Goal: Task Accomplishment & Management: Use online tool/utility

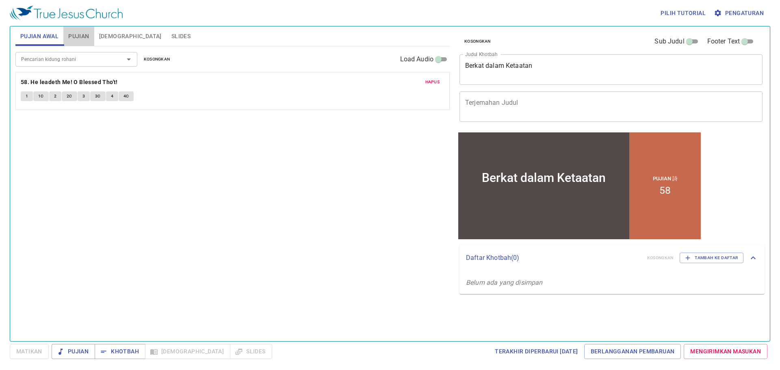
click at [83, 37] on span "Pujian" at bounding box center [78, 36] width 21 height 10
click at [430, 81] on span "Hapus" at bounding box center [432, 81] width 15 height 7
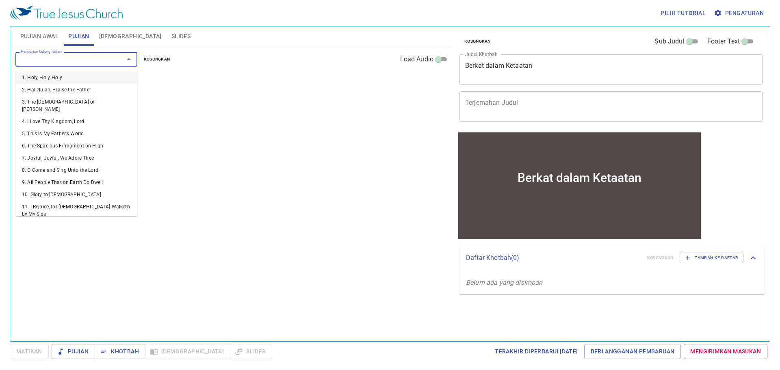
click at [80, 63] on input "Pencarian kidung rohani" at bounding box center [64, 58] width 93 height 9
type input "13"
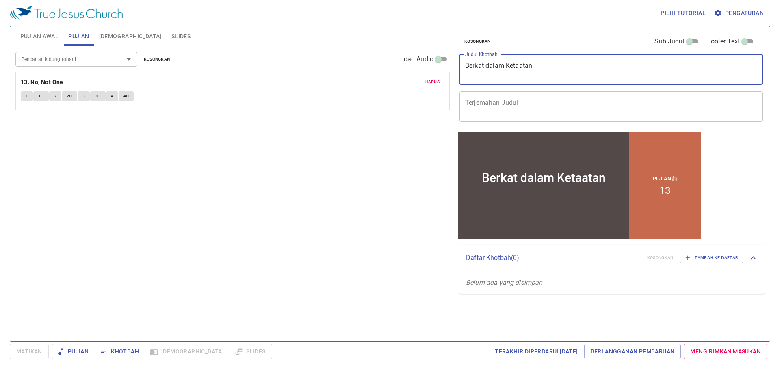
click at [502, 72] on textarea "Berkat dalam Ketaatan" at bounding box center [611, 69] width 292 height 15
type textarea "Empat Orang Teman Baik"
click at [235, 96] on div "1 1C 2 2C 3 3C 4 4C" at bounding box center [233, 97] width 424 height 12
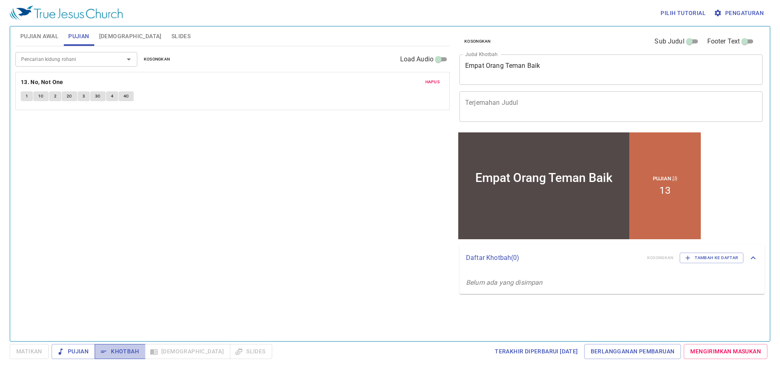
click at [124, 347] on span "Khotbah" at bounding box center [120, 352] width 38 height 10
click at [26, 98] on span "1" at bounding box center [27, 96] width 2 height 7
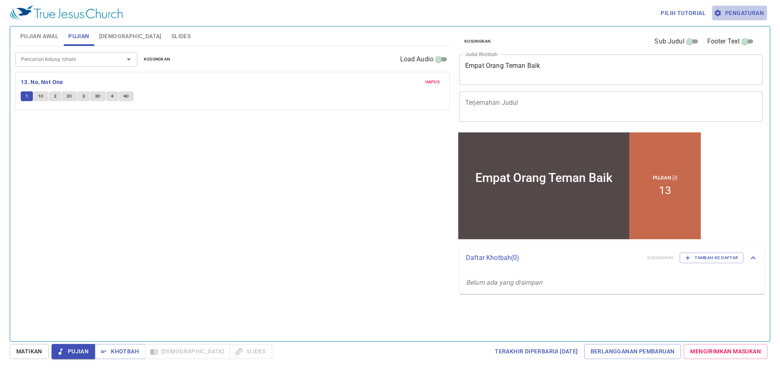
click at [743, 13] on span "Pengaturan" at bounding box center [740, 13] width 48 height 10
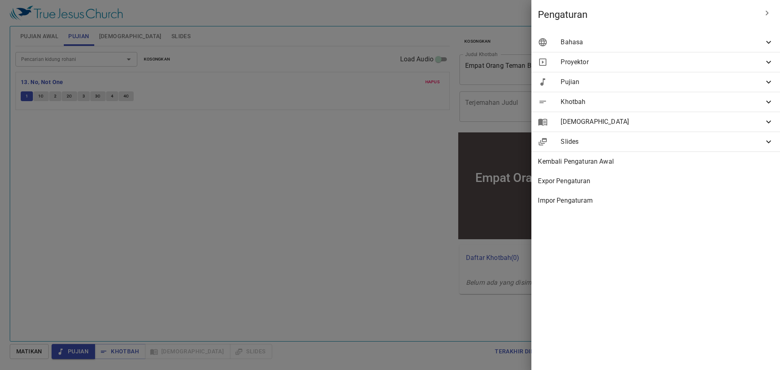
click at [745, 39] on span "Bahasa" at bounding box center [662, 42] width 203 height 10
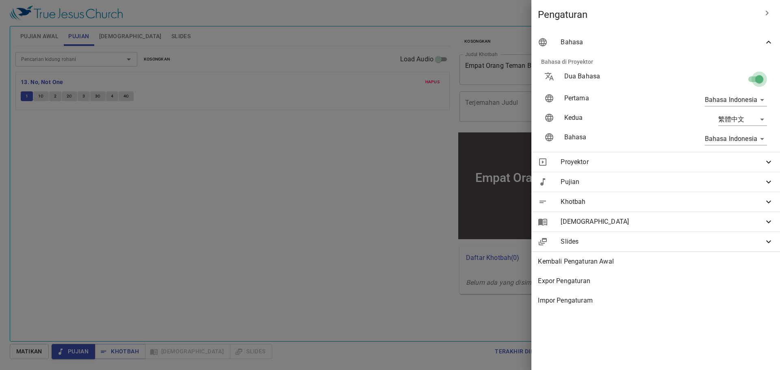
click at [754, 77] on input "checkbox" at bounding box center [759, 80] width 46 height 15
checkbox input "false"
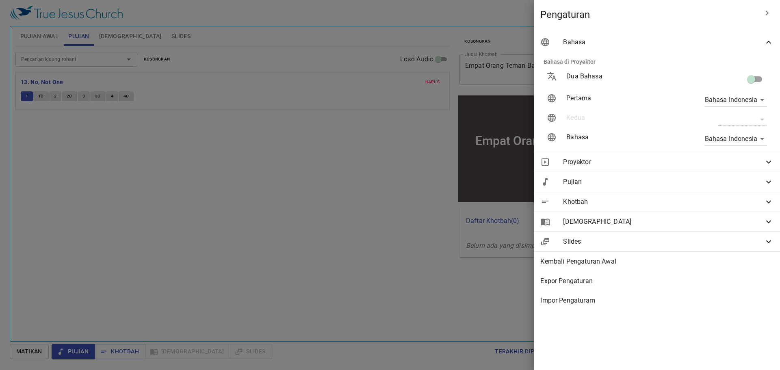
click at [377, 123] on div at bounding box center [390, 185] width 780 height 370
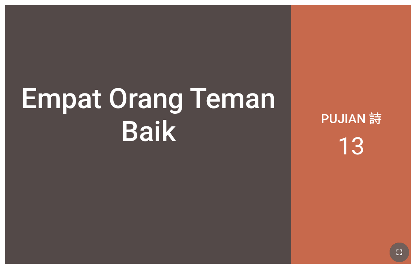
click at [325, 253] on button "button" at bounding box center [400, 253] width 20 height 20
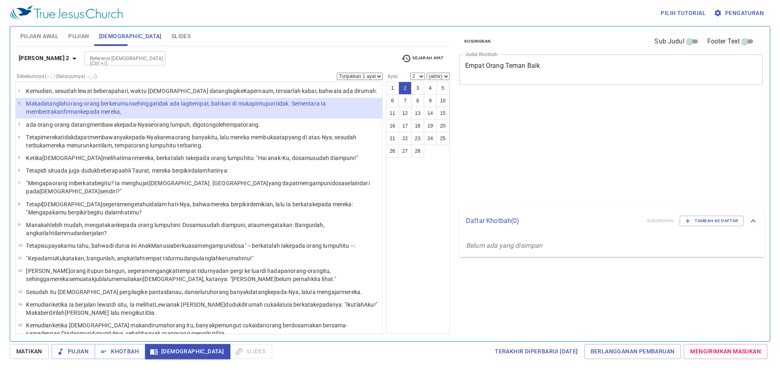
select select "2"
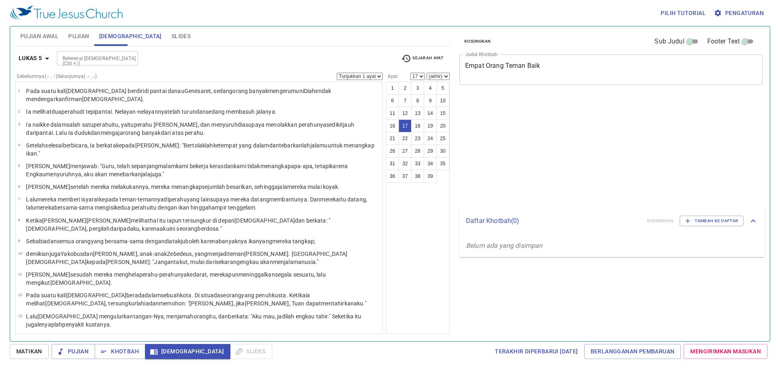
select select "17"
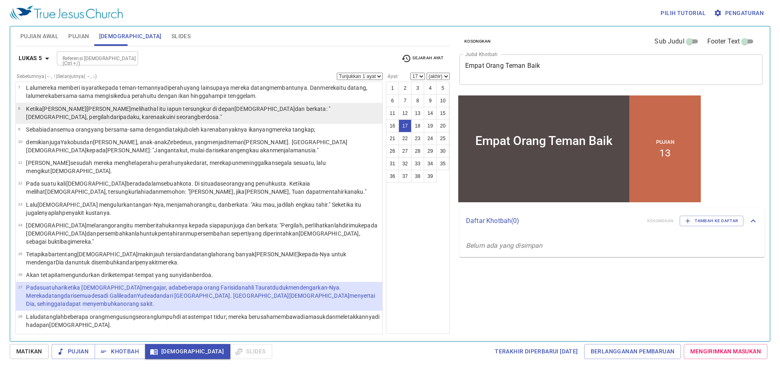
scroll to position [112, 0]
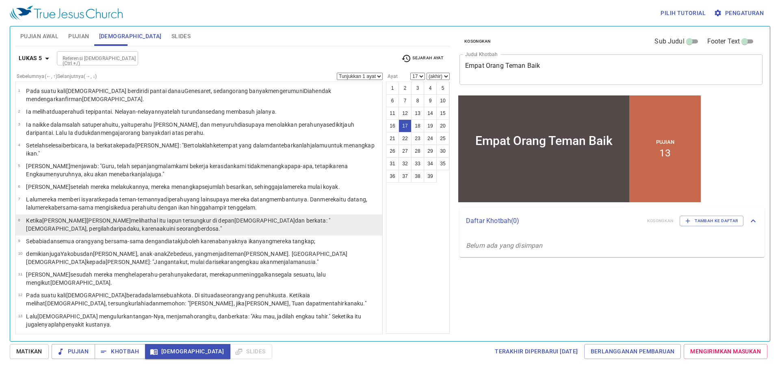
scroll to position [112, 0]
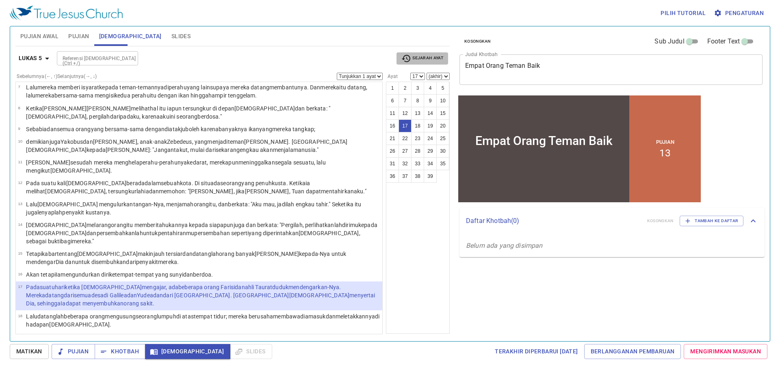
click at [425, 61] on span "Sejarah Ayat" at bounding box center [422, 59] width 42 height 10
click at [418, 88] on li "Mrk 2:2" at bounding box center [414, 84] width 35 height 13
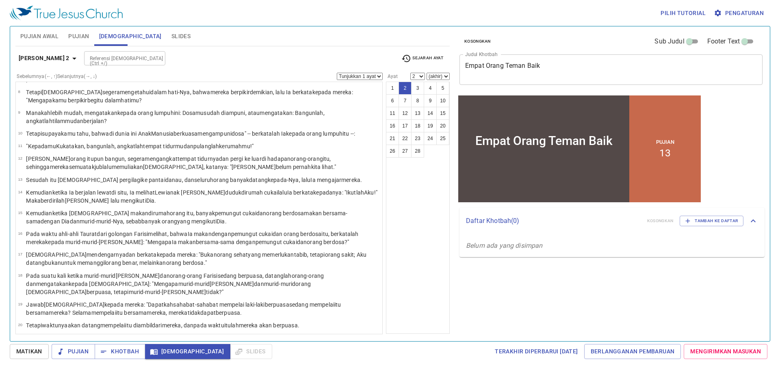
scroll to position [0, 0]
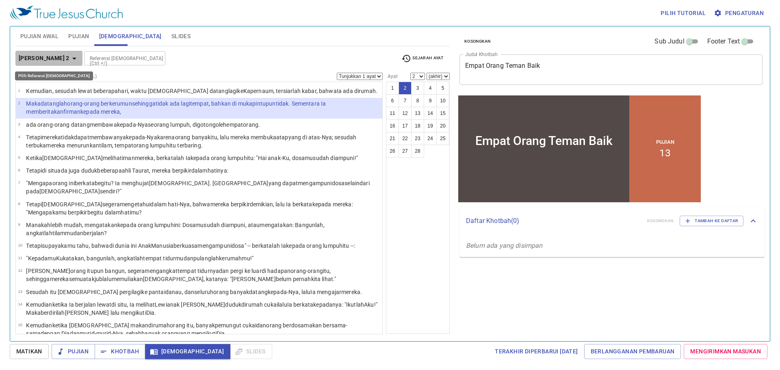
click at [56, 63] on button "[PERSON_NAME] 2" at bounding box center [48, 58] width 67 height 15
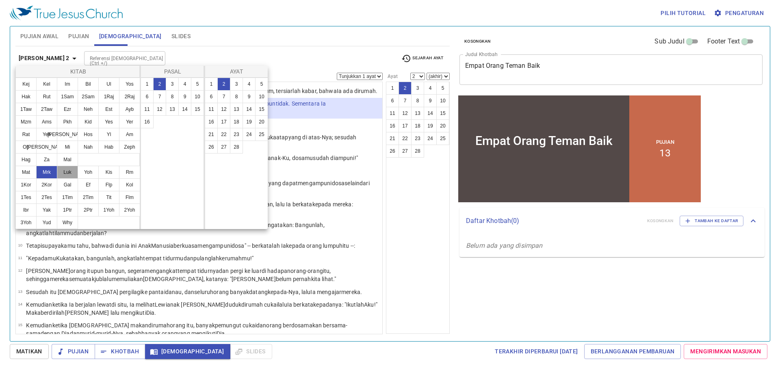
click at [67, 177] on button "Luk" at bounding box center [67, 172] width 21 height 13
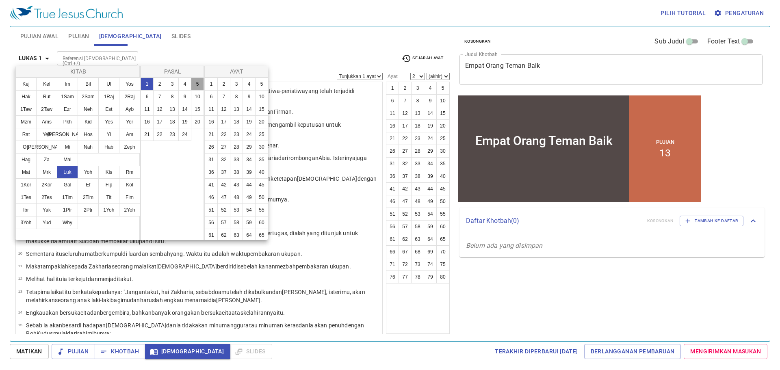
click at [198, 82] on button "5" at bounding box center [197, 84] width 13 height 13
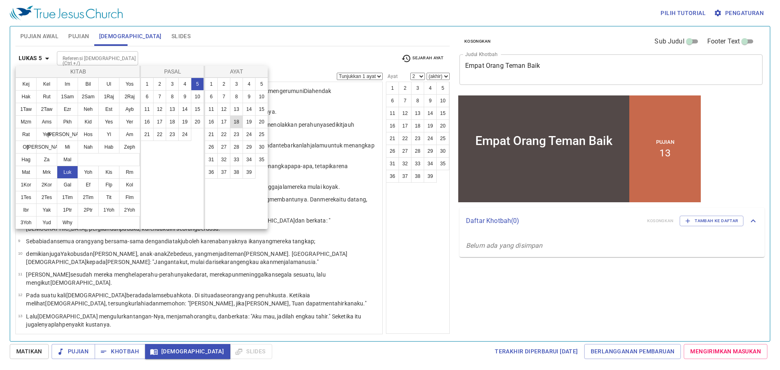
click at [241, 124] on button "18" at bounding box center [236, 121] width 13 height 13
select select "18"
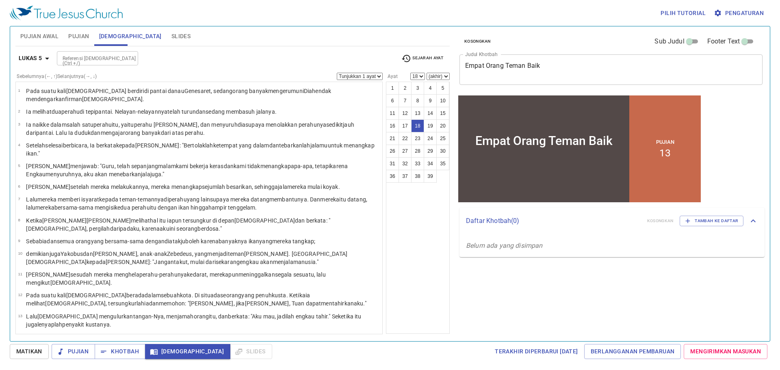
scroll to position [193, 0]
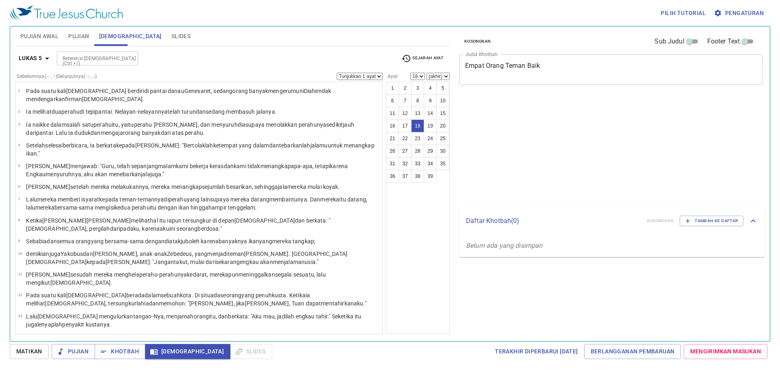
select select "18"
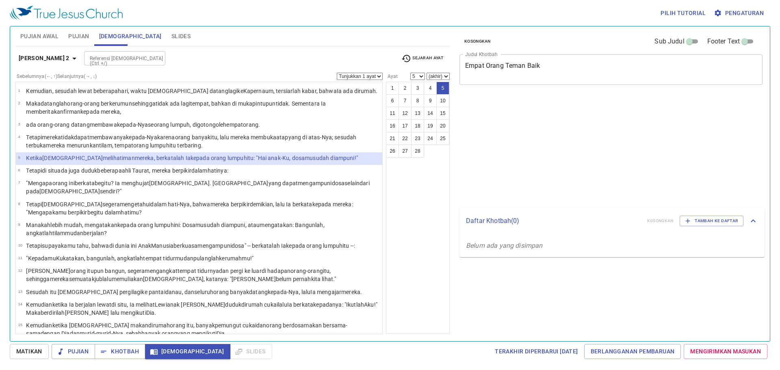
select select "5"
